Goal: Transaction & Acquisition: Subscribe to service/newsletter

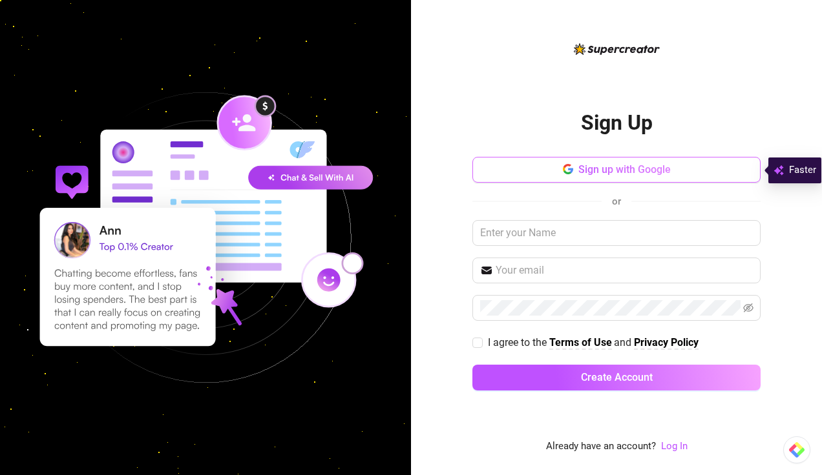
click at [692, 176] on button "Sign up with Google" at bounding box center [616, 170] width 288 height 26
click at [798, 137] on div "Sign Up Sign up with Google or I agree to the Terms of Use and Privacy Policy C…" at bounding box center [616, 237] width 411 height 475
click at [706, 169] on button "Sign up with Google" at bounding box center [616, 170] width 288 height 26
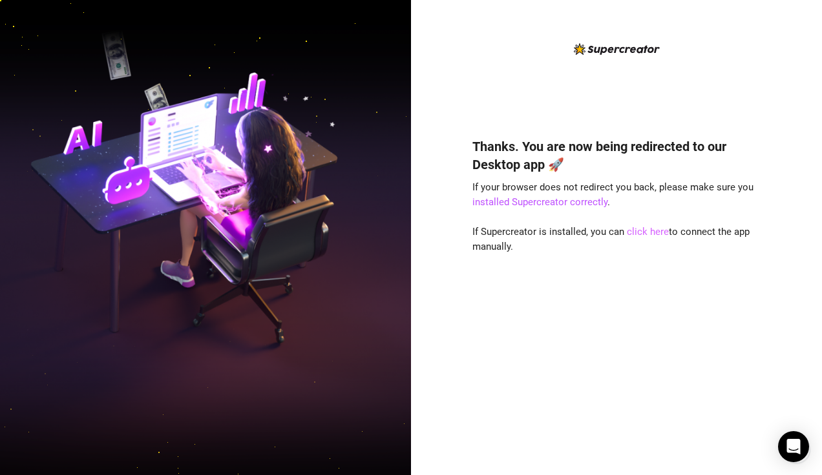
click at [646, 231] on link "click here" at bounding box center [648, 232] width 42 height 12
click at [638, 230] on link "click here" at bounding box center [648, 232] width 42 height 12
click at [646, 231] on link "click here" at bounding box center [648, 232] width 42 height 12
